Goal: Transaction & Acquisition: Purchase product/service

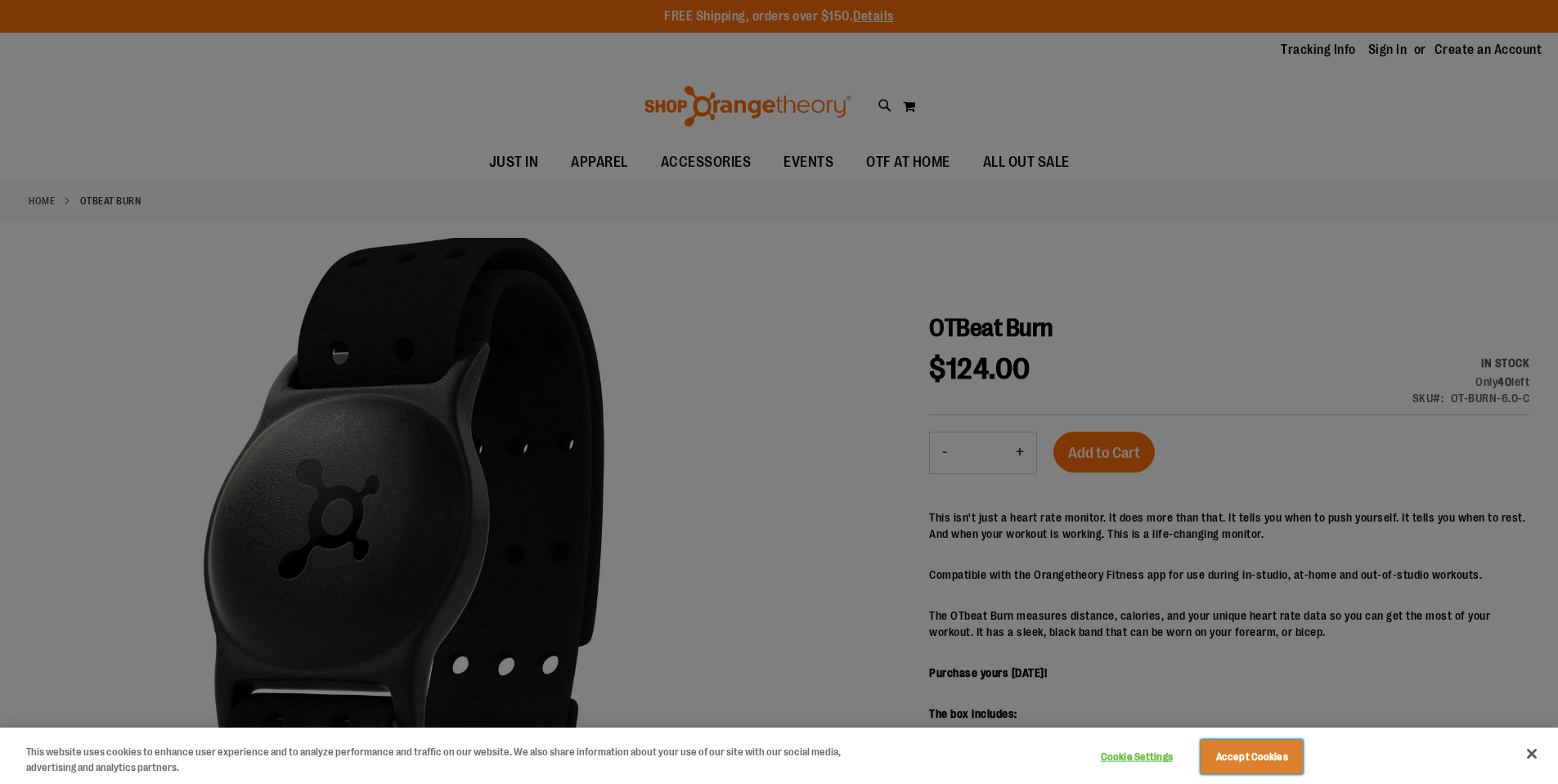
click at [1249, 751] on button "Accept Cookies" at bounding box center [1252, 757] width 102 height 35
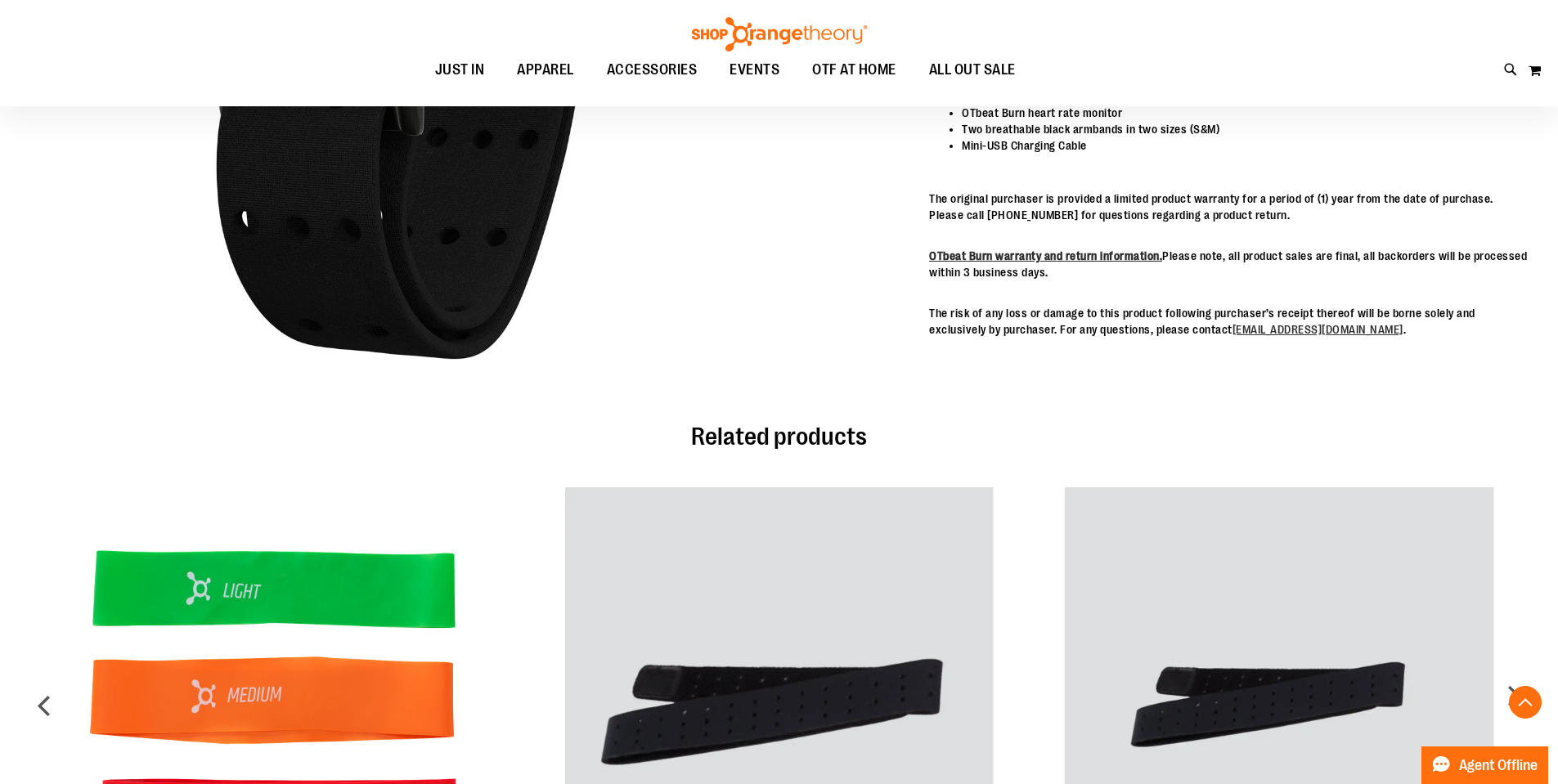
scroll to position [981, 0]
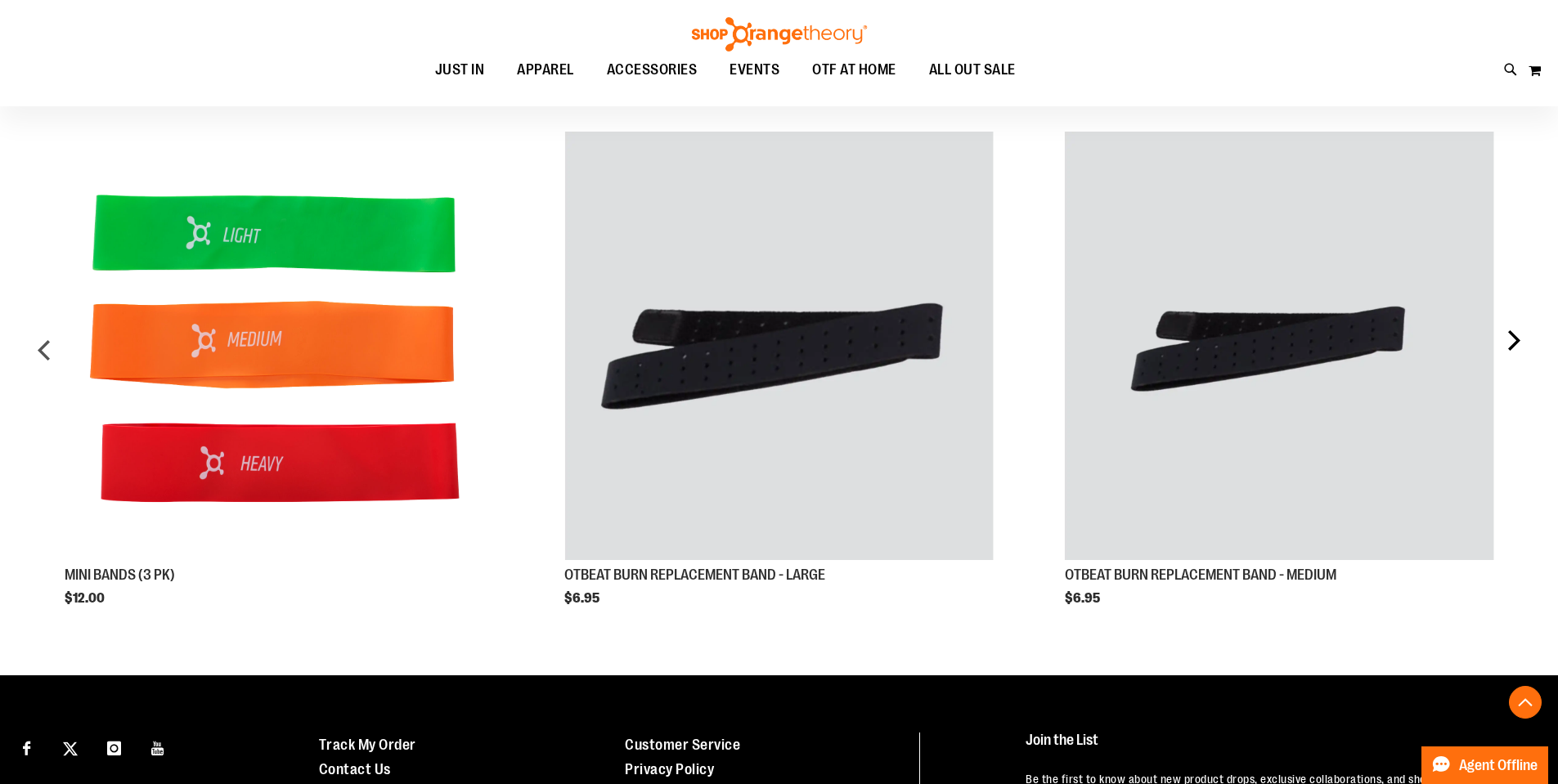
click at [1516, 334] on div "next" at bounding box center [1513, 357] width 33 height 499
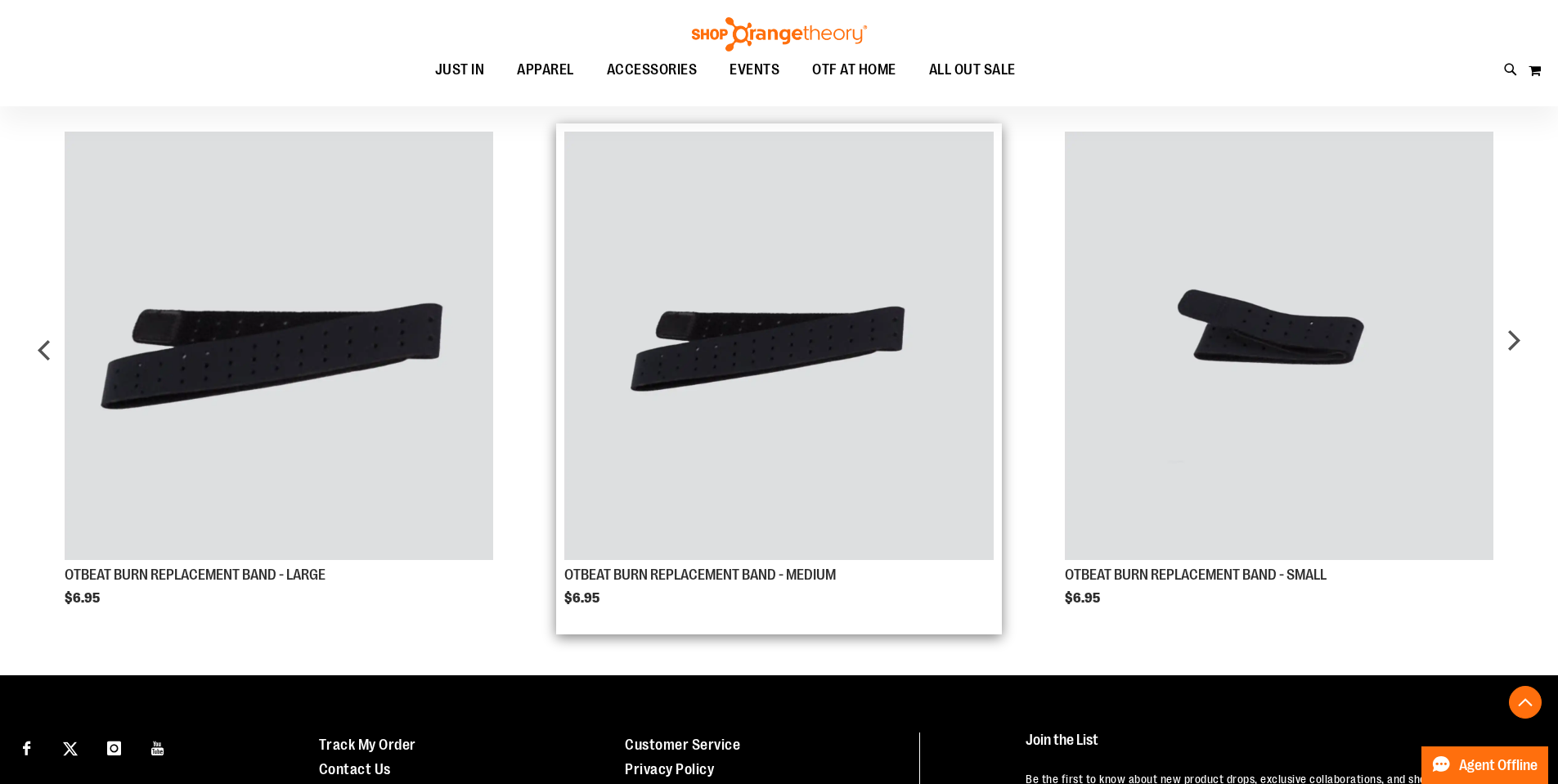
click at [754, 296] on img "Product Page Link" at bounding box center [779, 345] width 429 height 428
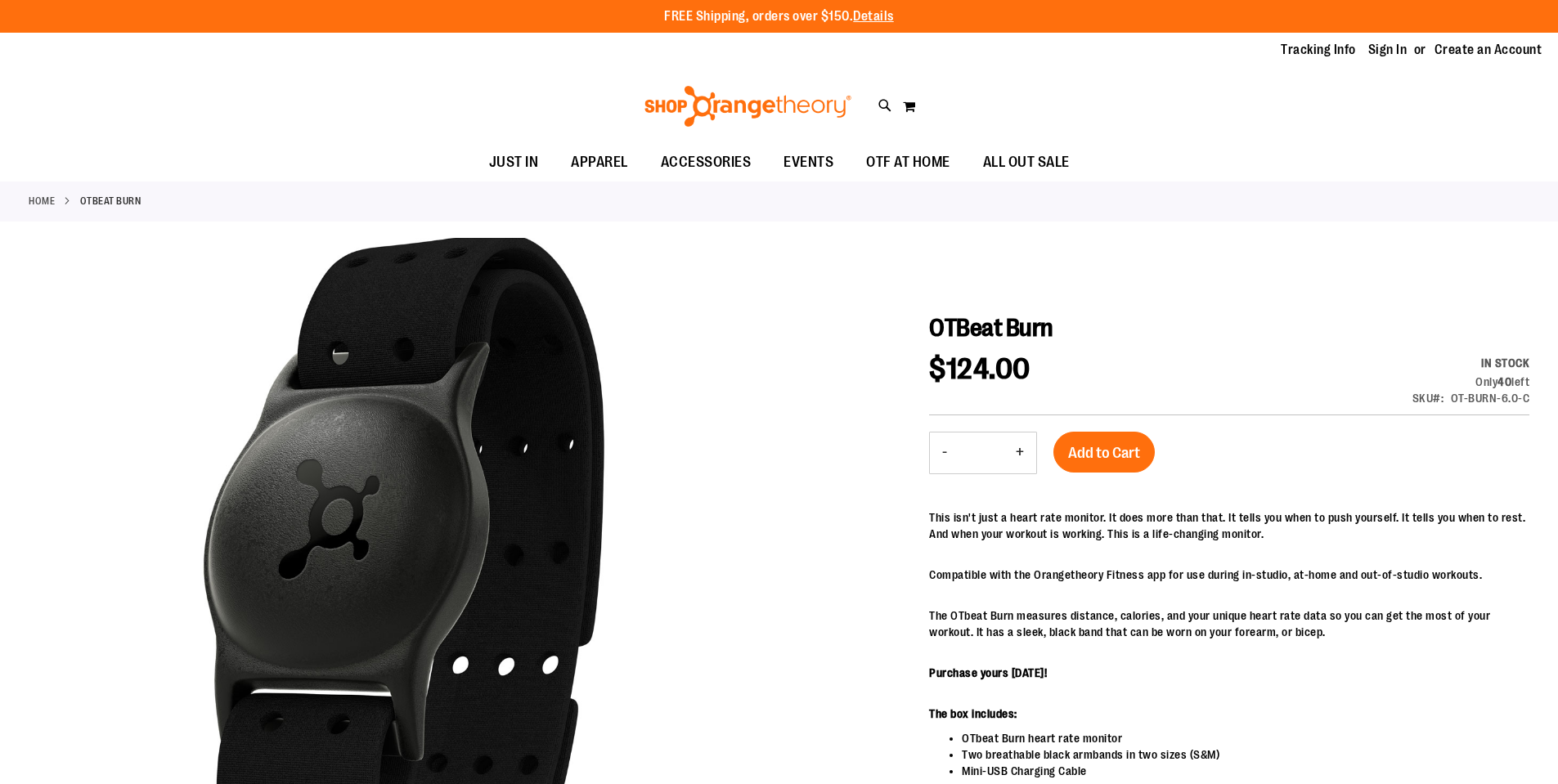
scroll to position [981, 0]
